Goal: Transaction & Acquisition: Download file/media

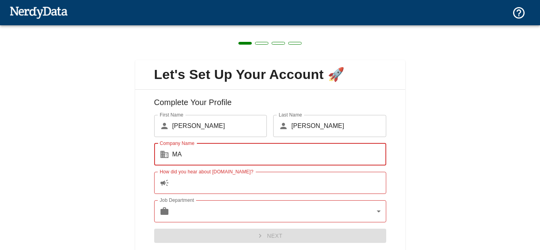
type input "M"
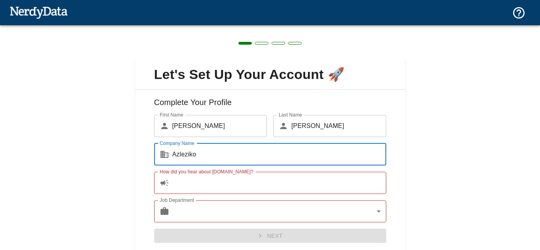
type input "Azleziko"
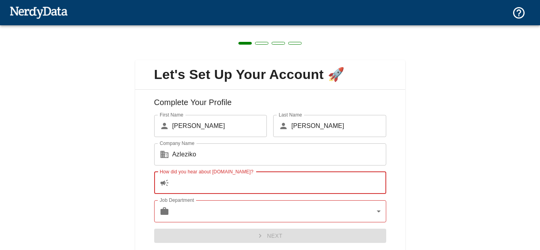
click at [188, 188] on input "How did you hear about NerdyData.com?" at bounding box center [279, 183] width 214 height 22
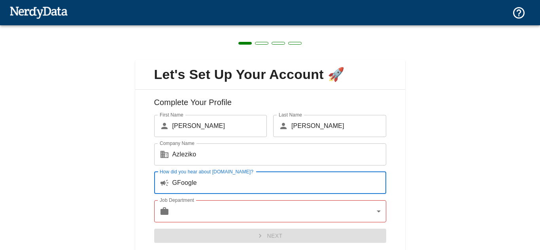
click at [180, 185] on input "GFoogle" at bounding box center [279, 183] width 214 height 22
type input "Google"
click at [181, 28] on body "Technologies Domains Pricing Products Create a Report Create a list of websites…" at bounding box center [270, 14] width 540 height 28
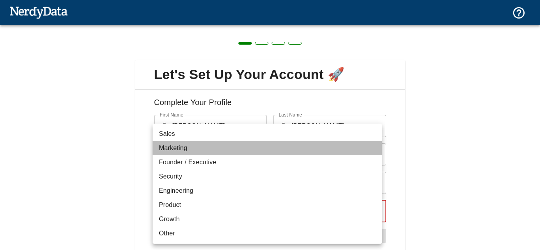
click at [170, 146] on li "Marketing" at bounding box center [267, 148] width 229 height 14
type input "marketing"
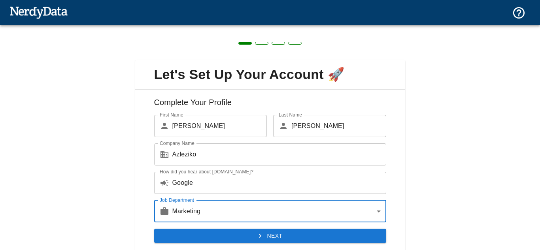
click at [238, 230] on button "Next" at bounding box center [270, 236] width 232 height 15
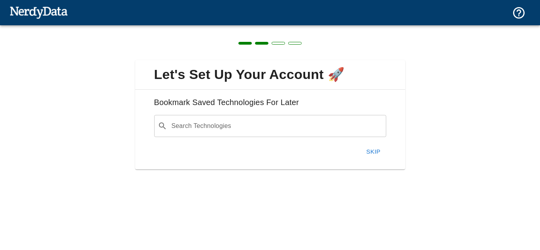
click at [222, 132] on input "Search Technologies" at bounding box center [276, 126] width 212 height 15
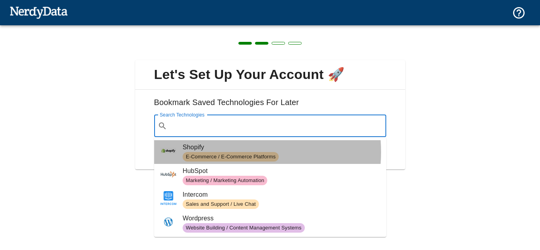
click at [226, 152] on div "E-Commerce / E-Commerce Platforms" at bounding box center [231, 156] width 96 height 9
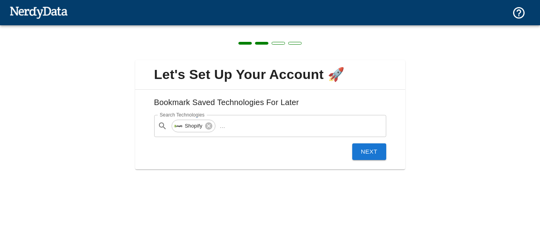
click at [358, 145] on button "Next" at bounding box center [369, 151] width 34 height 17
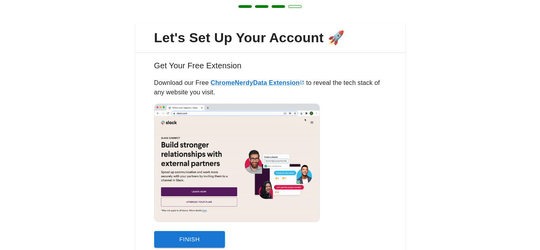
scroll to position [69, 0]
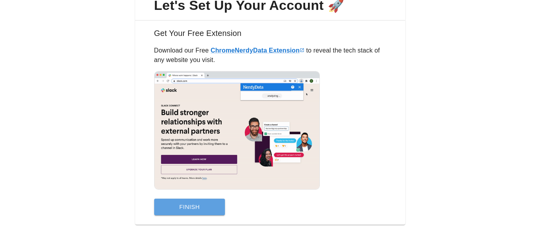
click at [186, 205] on button "Finish" at bounding box center [189, 207] width 71 height 17
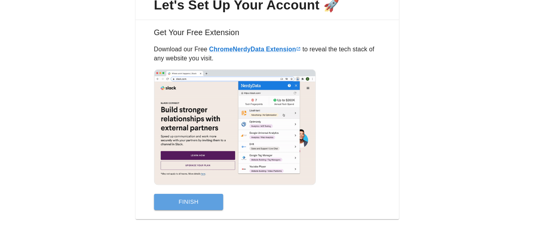
scroll to position [0, 0]
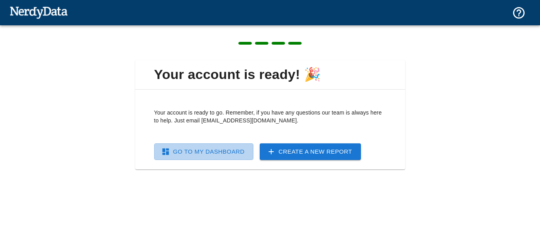
click at [183, 158] on link "Go To My Dashboard" at bounding box center [203, 151] width 99 height 17
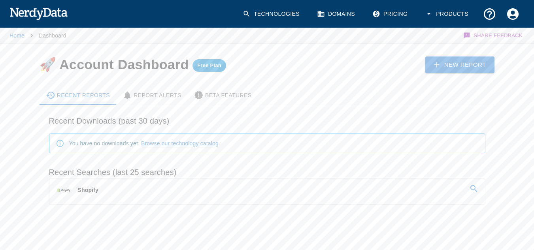
click at [130, 191] on link "Shopify" at bounding box center [266, 190] width 435 height 22
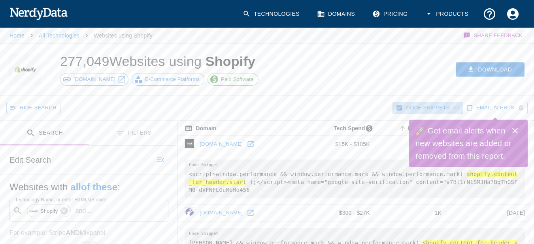
click at [399, 108] on icon "button" at bounding box center [400, 108] width 6 height 6
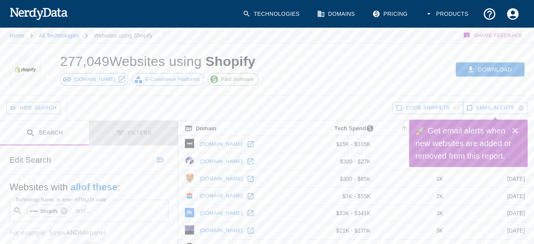
click at [132, 131] on button "Filters" at bounding box center [133, 133] width 89 height 25
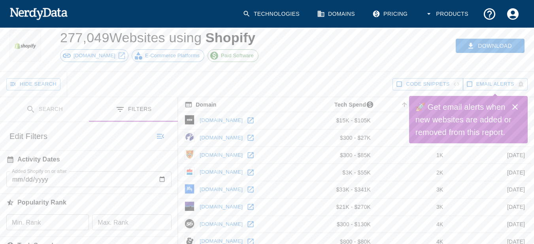
scroll to position [24, 0]
click at [56, 178] on input "Added Shopify on or after" at bounding box center [88, 179] width 165 height 16
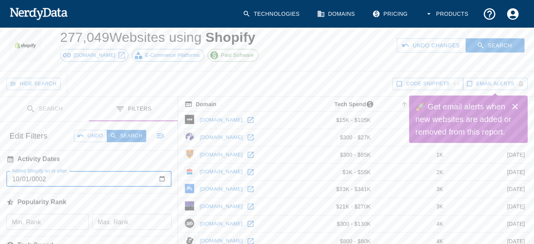
type input "0002-10-01"
click at [43, 179] on input "Added Shopify on or after" at bounding box center [88, 179] width 165 height 16
click at [48, 181] on input "Added Shopify on or after" at bounding box center [88, 179] width 165 height 16
click at [161, 175] on input "Added Shopify on or after" at bounding box center [88, 179] width 165 height 16
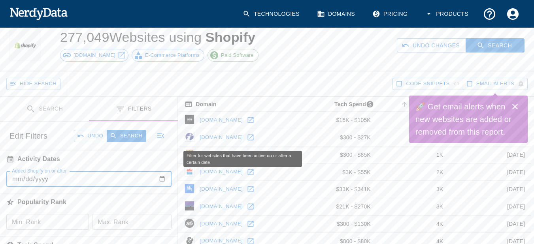
type input "2025-10-01"
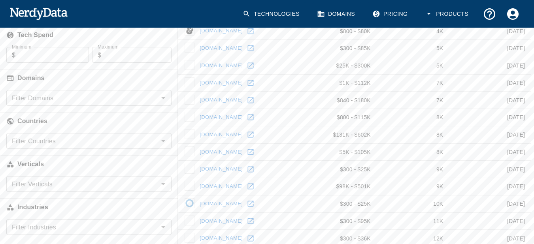
scroll to position [235, 0]
click at [126, 136] on input "Filter Countries" at bounding box center [82, 140] width 147 height 11
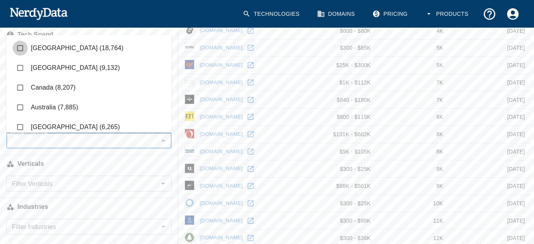
click at [22, 51] on input "checkbox" at bounding box center [20, 48] width 15 height 15
checkbox input "true"
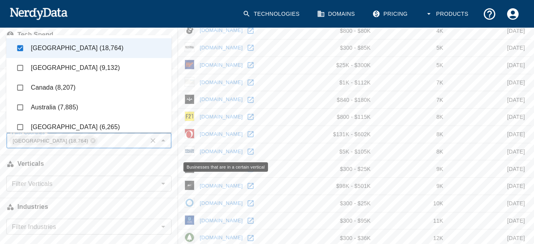
click at [90, 164] on h6 "Verticals" at bounding box center [89, 163] width 178 height 17
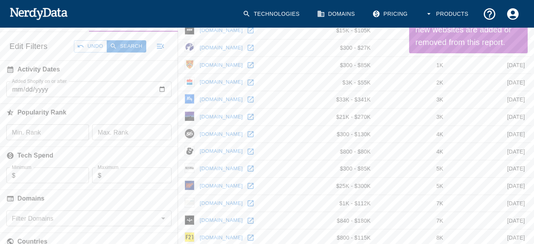
scroll to position [0, 0]
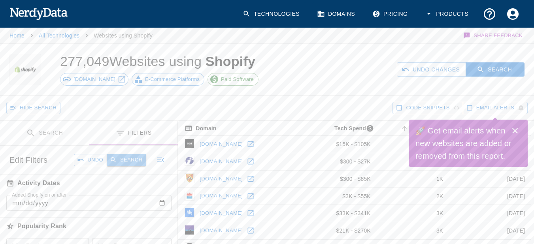
click at [134, 162] on button "Search" at bounding box center [127, 160] width 40 height 12
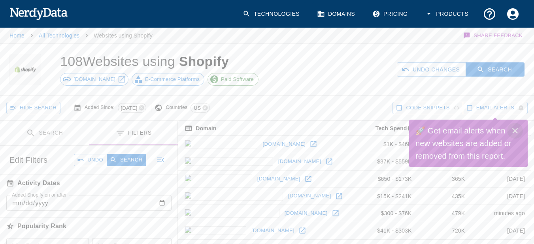
click at [518, 132] on icon "Close" at bounding box center [514, 130] width 9 height 9
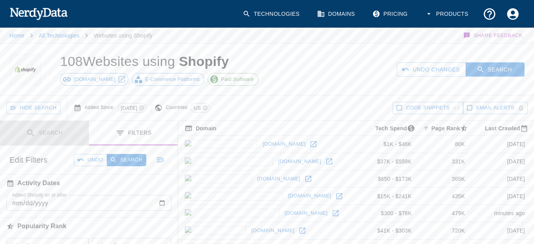
click at [44, 134] on button "Search" at bounding box center [44, 133] width 89 height 25
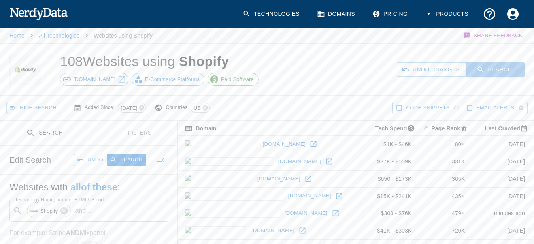
click at [480, 71] on icon "button" at bounding box center [481, 70] width 8 height 8
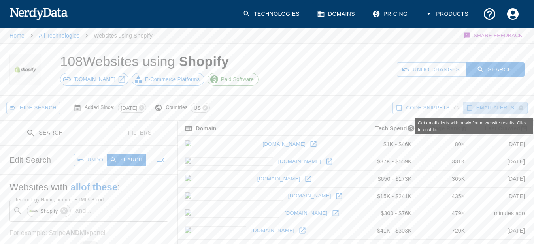
click at [508, 110] on span "Email Alerts" at bounding box center [495, 108] width 38 height 9
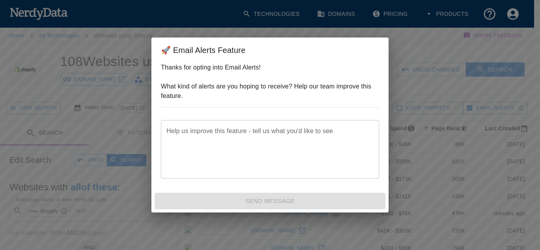
click at [435, 127] on div "🚀 Email Alerts Feature Thanks for opting into Email Alerts! What kind of alerts…" at bounding box center [270, 125] width 540 height 250
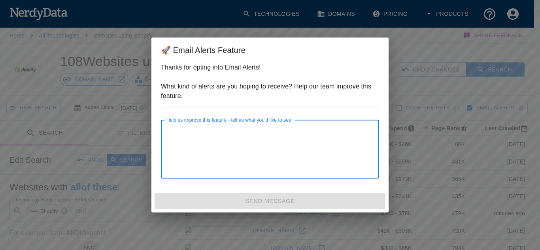
click at [189, 153] on textarea "Help us improve this feature - tell us what you'd like to see" at bounding box center [269, 148] width 207 height 45
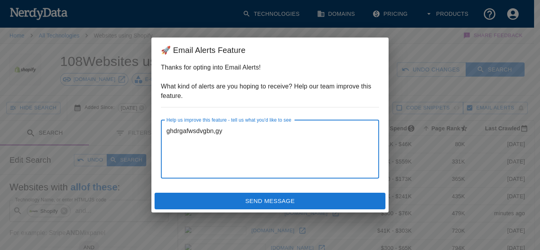
type textarea "ghdrgafwsdvgbn,gy"
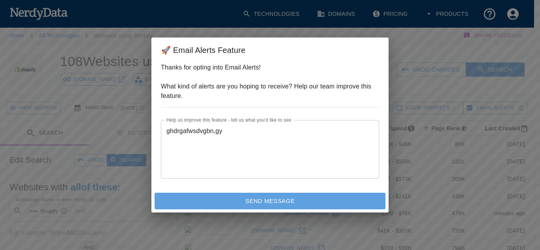
click at [257, 197] on button "Send Message" at bounding box center [269, 201] width 231 height 17
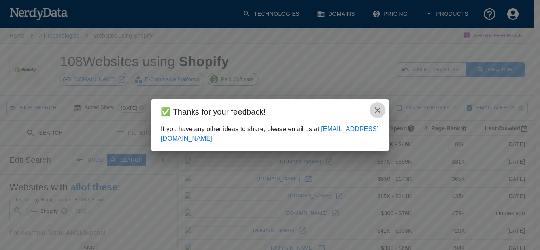
click at [371, 112] on button "close" at bounding box center [377, 110] width 16 height 16
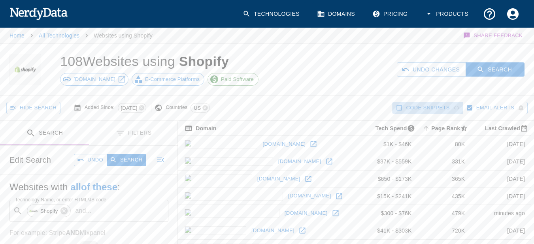
click at [397, 104] on button "Code Snippets" at bounding box center [427, 108] width 70 height 12
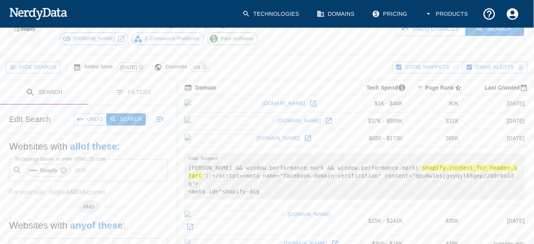
scroll to position [0, 0]
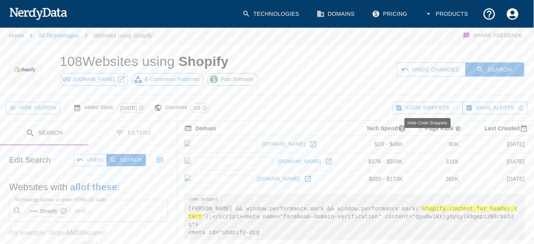
click at [413, 105] on span "Code Snippets" at bounding box center [426, 108] width 43 height 9
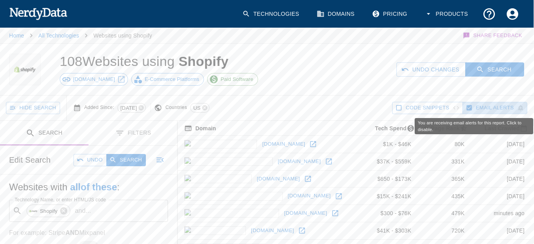
click at [476, 105] on span "Email Alerts" at bounding box center [495, 108] width 38 height 9
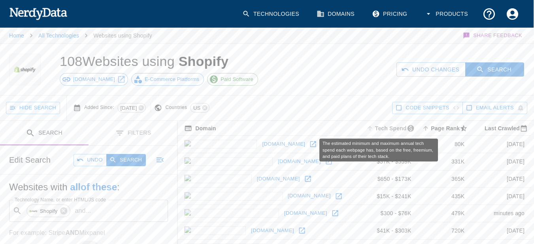
scroll to position [10, 0]
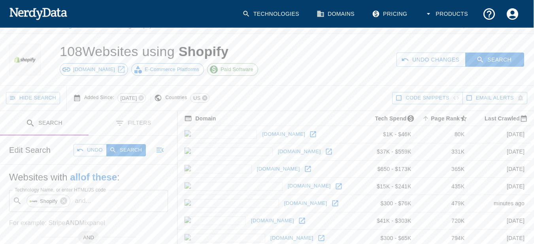
click at [207, 97] on icon at bounding box center [204, 98] width 5 height 5
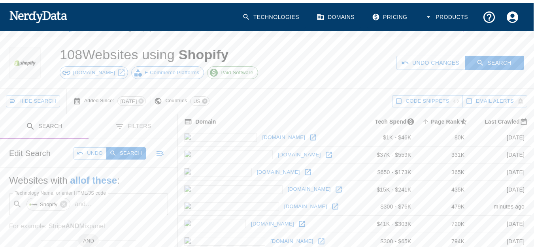
scroll to position [10, 0]
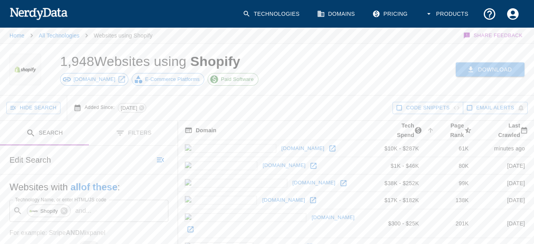
click at [472, 67] on icon "button" at bounding box center [471, 70] width 8 height 8
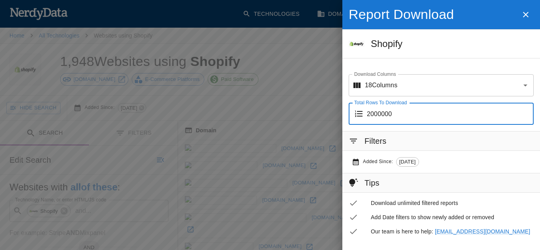
click at [392, 118] on input "2000000" at bounding box center [450, 114] width 167 height 22
click at [517, 112] on input "2000000" at bounding box center [450, 114] width 167 height 22
click at [520, 114] on input "0" at bounding box center [450, 114] width 167 height 22
type input "50"
click at [404, 86] on input "Download Columns" at bounding box center [452, 85] width 111 height 15
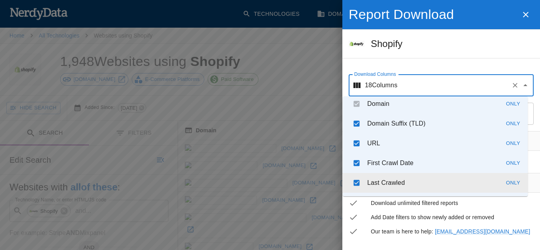
scroll to position [4, 0]
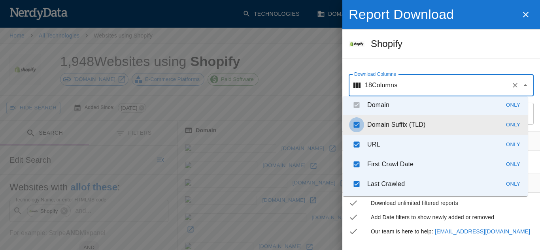
click at [353, 121] on input "checkbox" at bounding box center [356, 124] width 15 height 15
checkbox input "false"
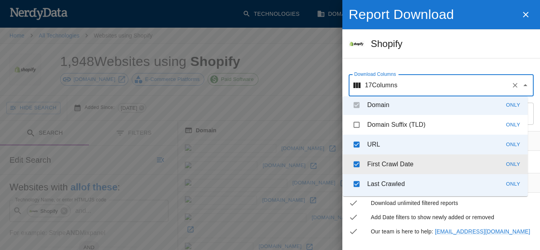
click at [356, 166] on input "checkbox" at bounding box center [356, 164] width 15 height 15
checkbox input "false"
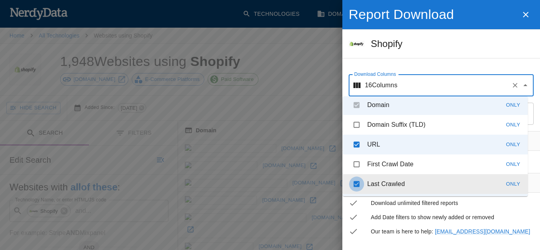
click at [356, 181] on input "checkbox" at bounding box center [356, 184] width 15 height 15
checkbox input "false"
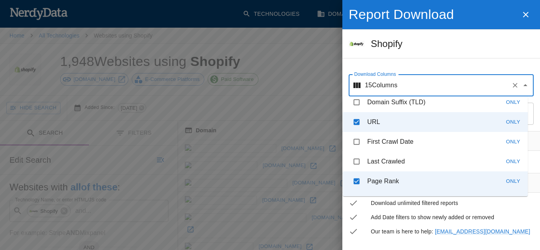
scroll to position [30, 0]
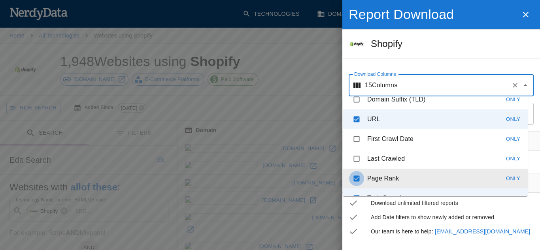
click at [355, 180] on input "checkbox" at bounding box center [356, 178] width 15 height 15
checkbox input "false"
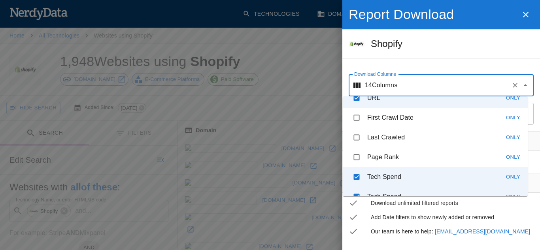
scroll to position [51, 0]
click at [355, 180] on input "checkbox" at bounding box center [356, 176] width 15 height 15
checkbox input "false"
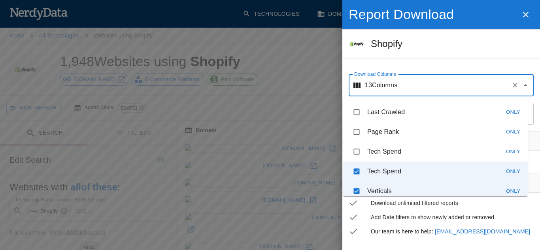
scroll to position [77, 0]
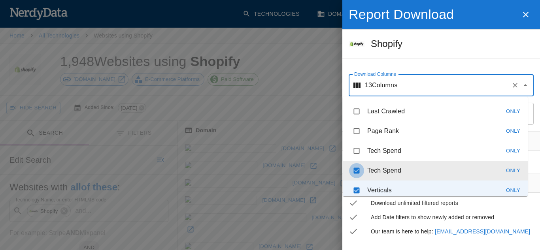
click at [355, 169] on input "checkbox" at bounding box center [356, 170] width 15 height 15
checkbox input "false"
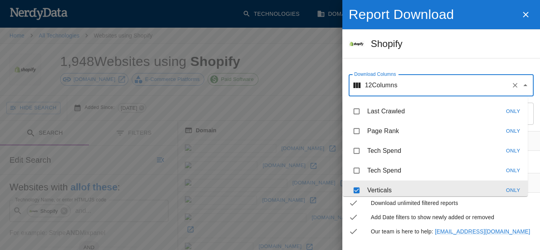
click at [358, 186] on input "checkbox" at bounding box center [356, 190] width 15 height 15
checkbox input "false"
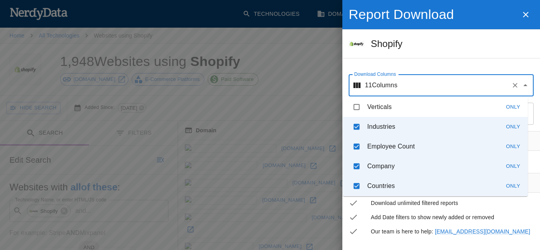
scroll to position [155, 0]
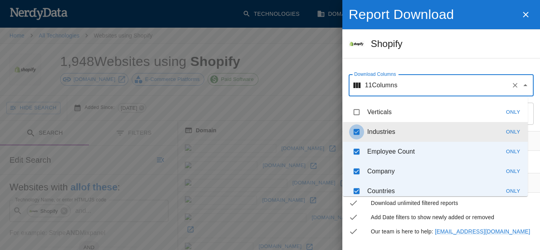
click at [353, 133] on input "checkbox" at bounding box center [356, 131] width 15 height 15
checkbox input "false"
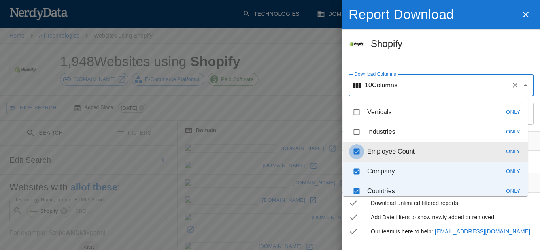
click at [355, 153] on input "checkbox" at bounding box center [356, 151] width 15 height 15
checkbox input "false"
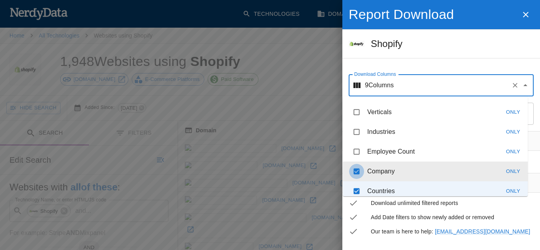
click at [355, 167] on input "checkbox" at bounding box center [356, 171] width 15 height 15
checkbox input "false"
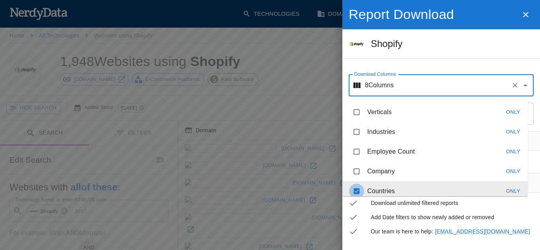
click at [355, 192] on input "checkbox" at bounding box center [356, 191] width 15 height 15
checkbox input "false"
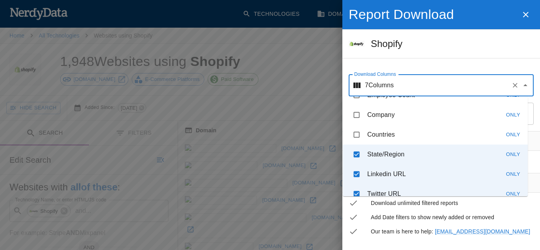
scroll to position [222, 0]
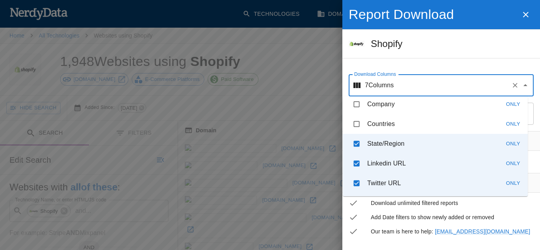
click at [356, 146] on input "checkbox" at bounding box center [356, 143] width 15 height 15
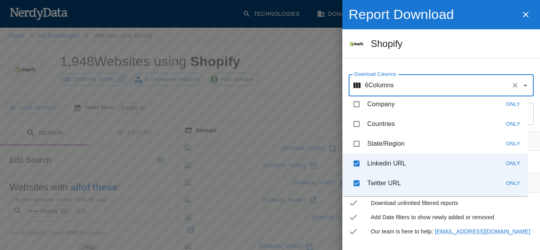
click at [357, 145] on input "checkbox" at bounding box center [356, 143] width 15 height 15
checkbox input "true"
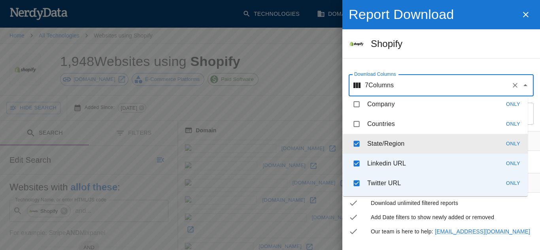
click at [359, 166] on input "checkbox" at bounding box center [356, 163] width 15 height 15
checkbox input "false"
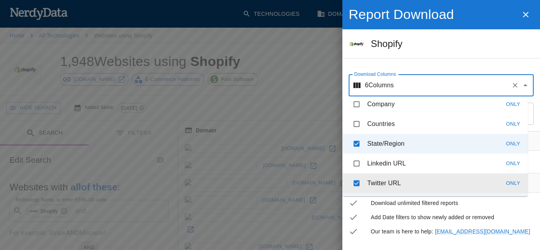
click at [359, 186] on input "checkbox" at bounding box center [356, 183] width 15 height 15
checkbox input "false"
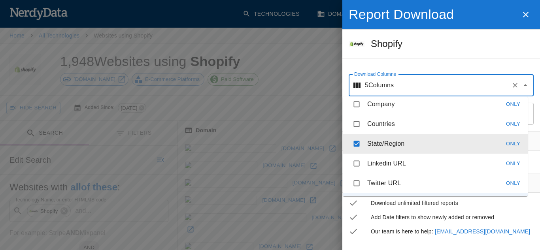
click at [359, 143] on input "checkbox" at bounding box center [356, 143] width 15 height 15
checkbox input "false"
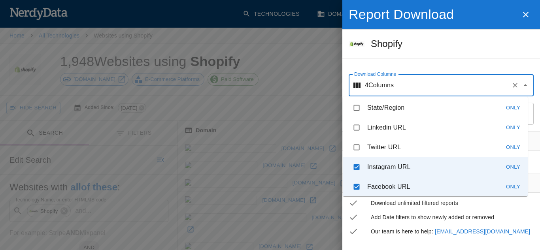
scroll to position [259, 0]
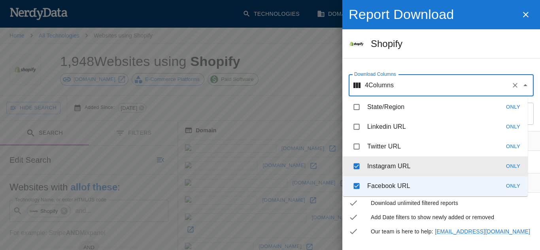
click at [356, 165] on input "checkbox" at bounding box center [356, 166] width 15 height 15
checkbox input "false"
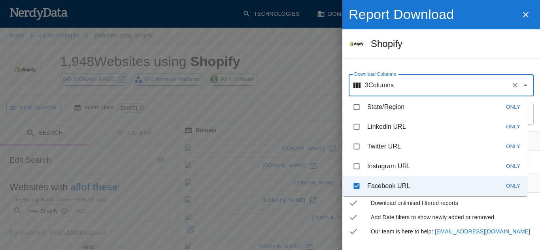
click at [360, 189] on input "checkbox" at bounding box center [356, 186] width 15 height 15
checkbox input "false"
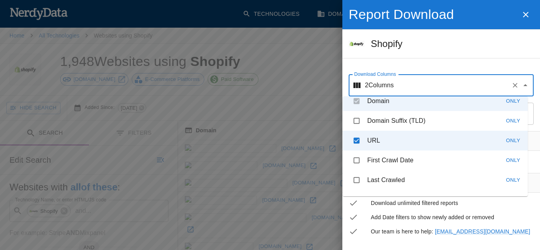
scroll to position [0, 0]
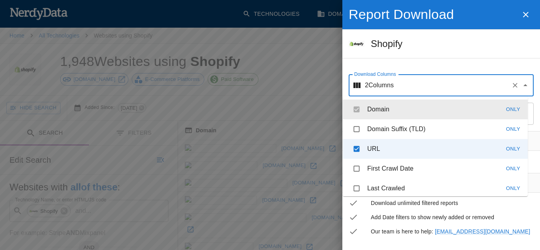
click at [375, 111] on p "Domain" at bounding box center [378, 109] width 22 height 9
click at [507, 62] on div "Report Download Shopify Download Columns 2 Columns Download Columns Total Rows …" at bounding box center [441, 62] width 198 height 125
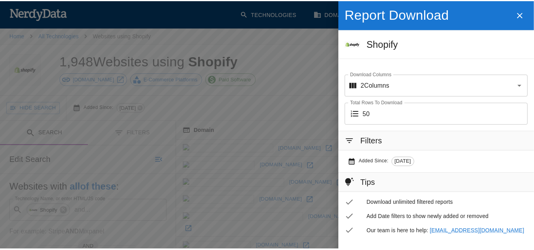
scroll to position [25, 0]
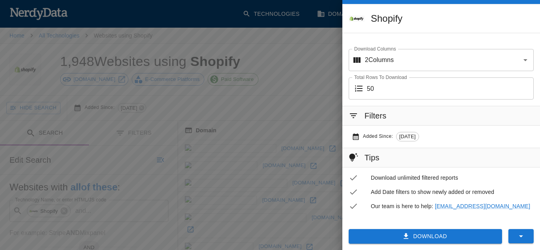
click at [465, 237] on button "Download" at bounding box center [424, 236] width 153 height 15
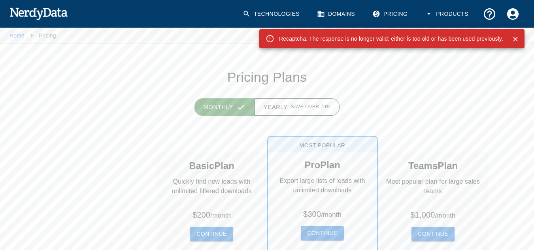
click at [522, 34] on div "Recaptcha: The response is no longer valid: either is too old or has been used …" at bounding box center [391, 38] width 265 height 19
click at [520, 36] on button "Close" at bounding box center [515, 39] width 12 height 12
